Goal: Transaction & Acquisition: Purchase product/service

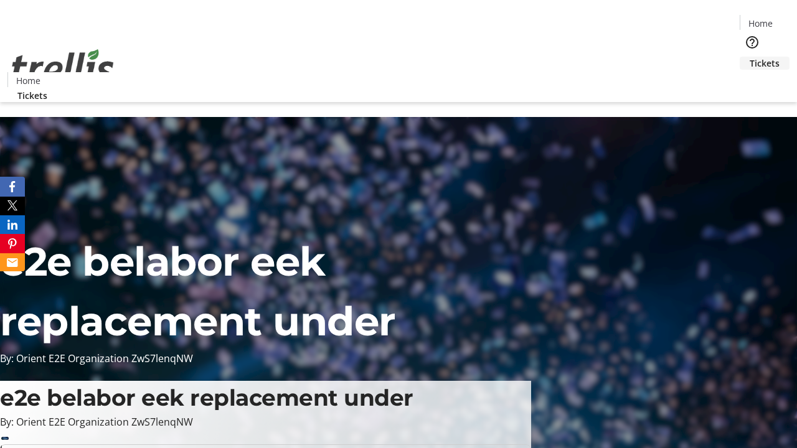
click at [750, 57] on span "Tickets" at bounding box center [765, 63] width 30 height 13
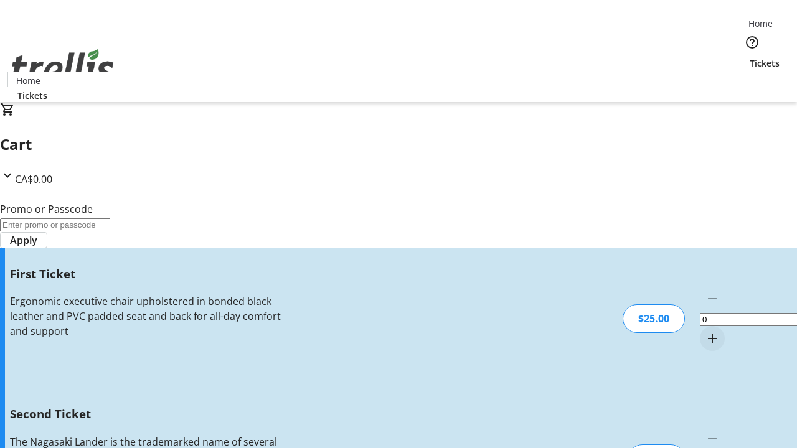
click at [705, 331] on mat-icon "Increment by one" at bounding box center [712, 338] width 15 height 15
type input "1"
type input "2"
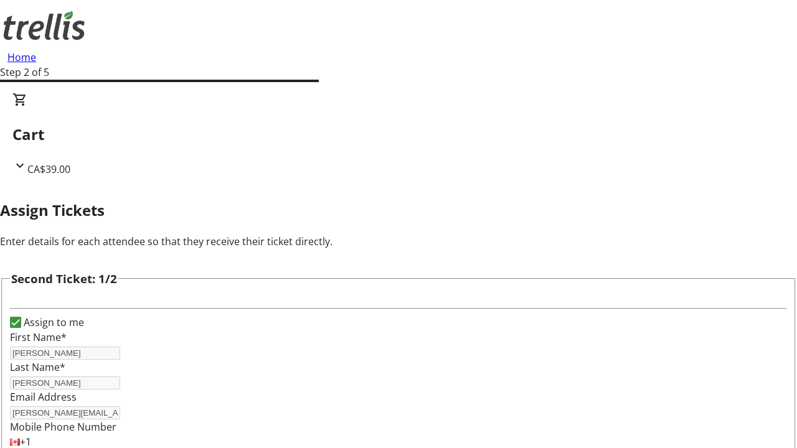
type input "[PERSON_NAME]"
type input "[PERSON_NAME][EMAIL_ADDRESS][DOMAIN_NAME]"
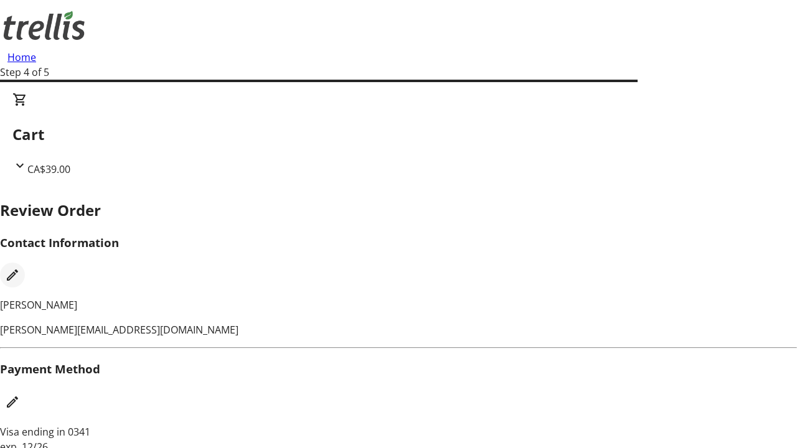
click at [20, 268] on mat-icon "Edit Contact Information" at bounding box center [12, 275] width 15 height 15
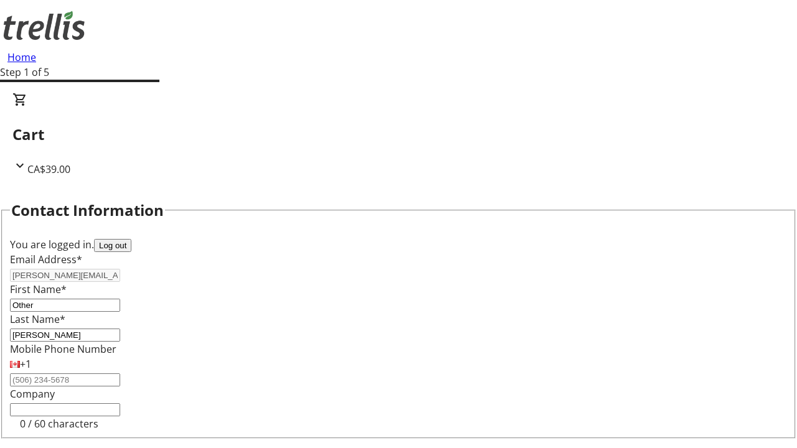
type input "Other"
type input "Name"
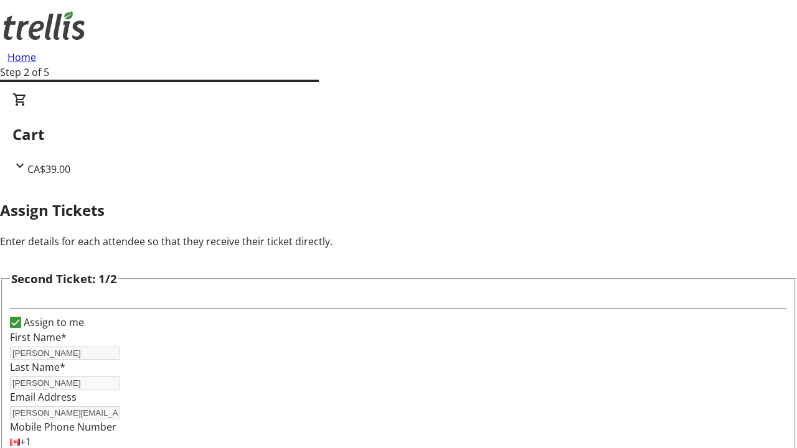
type input "New"
type input "Name"
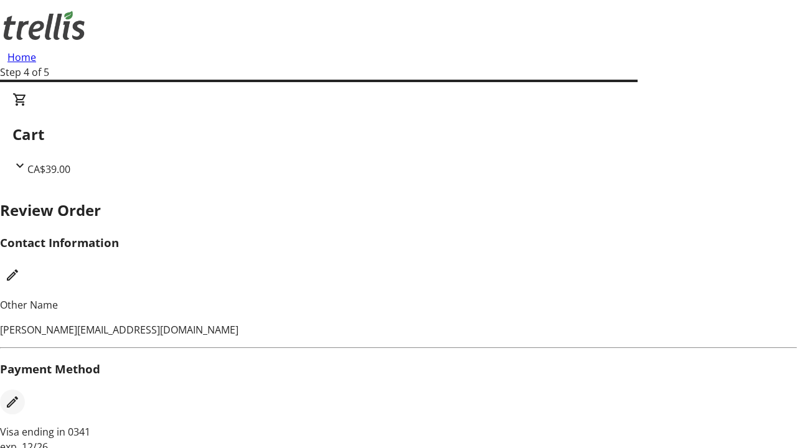
click at [20, 395] on mat-icon "Edit Payment Method" at bounding box center [12, 402] width 15 height 15
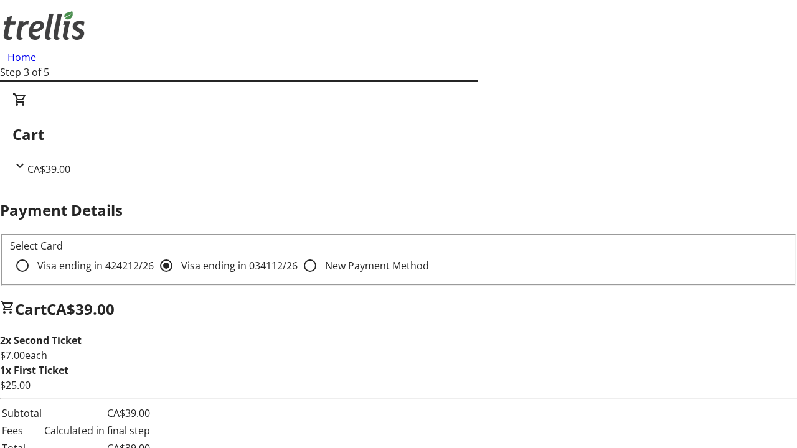
click at [35, 253] on input "Visa ending in 4242 12/26" at bounding box center [22, 265] width 25 height 25
radio input "true"
